Goal: Check status: Check status

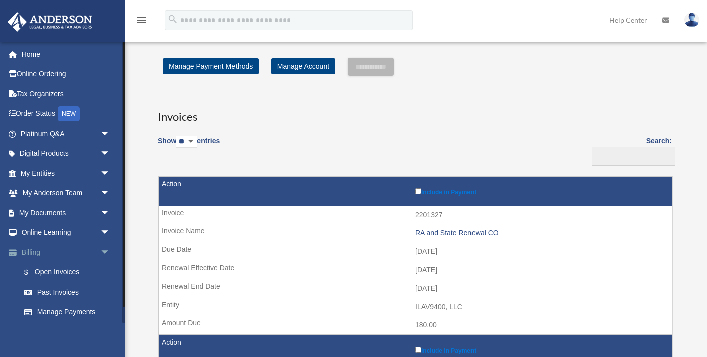
click at [90, 256] on link "Billing arrow_drop_down" at bounding box center [66, 252] width 118 height 20
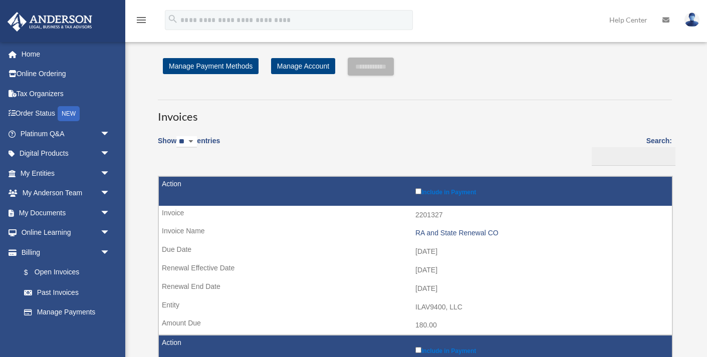
click at [56, 270] on link "$ Open Invoices" at bounding box center [64, 272] width 101 height 21
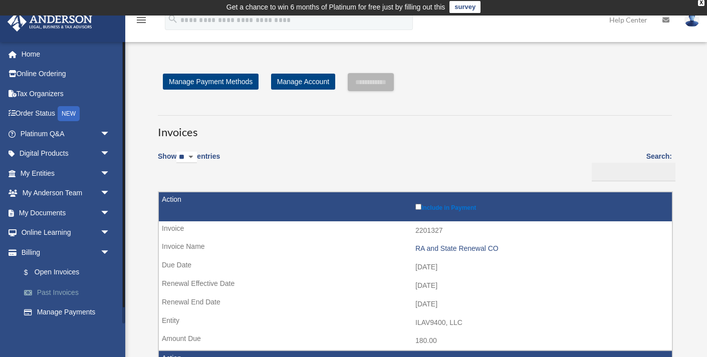
scroll to position [2, 0]
click at [71, 288] on link "Past Invoices" at bounding box center [69, 292] width 111 height 20
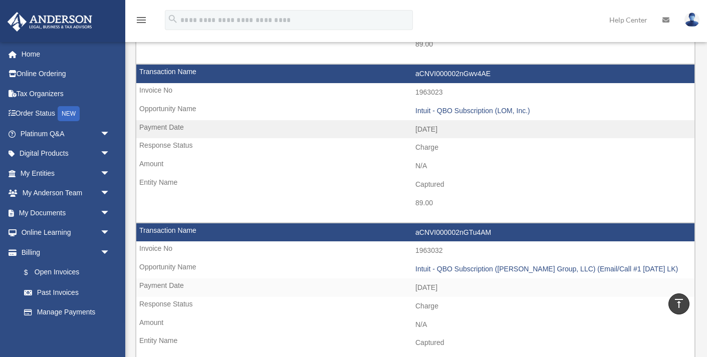
scroll to position [704, 0]
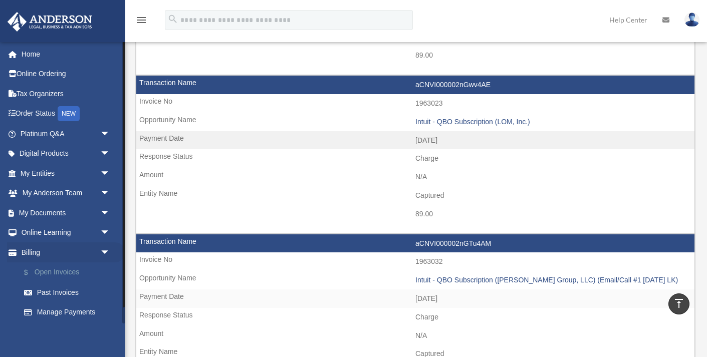
click at [45, 271] on link "$ Open Invoices" at bounding box center [69, 272] width 111 height 21
